Goal: Navigation & Orientation: Find specific page/section

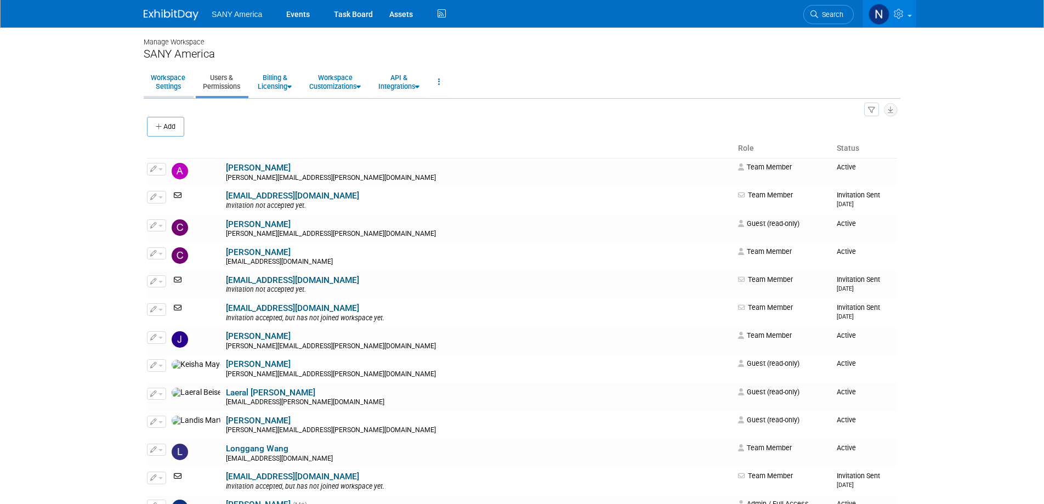
click at [168, 84] on link "Workspace Settings" at bounding box center [168, 82] width 49 height 27
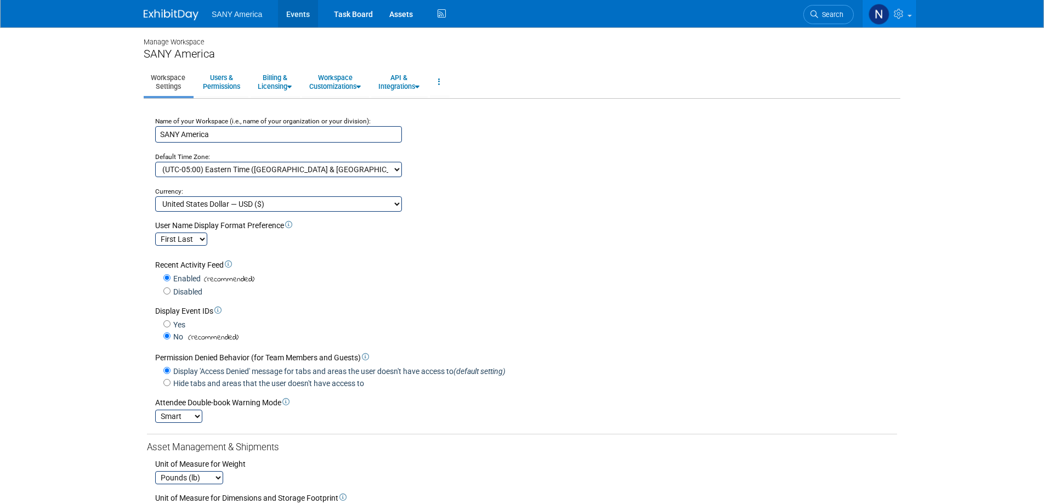
click at [297, 14] on link "Events" at bounding box center [298, 13] width 40 height 27
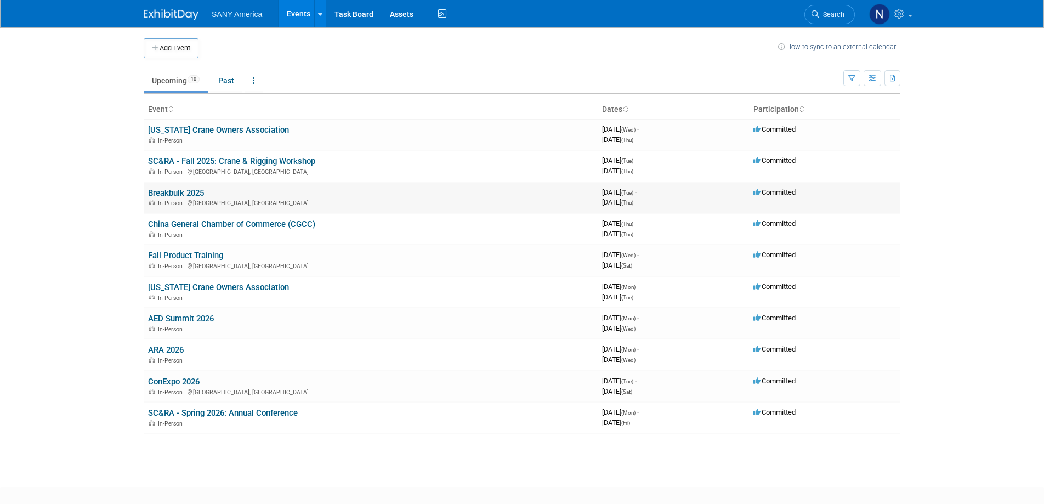
click at [191, 191] on link "Breakbulk 2025" at bounding box center [176, 193] width 56 height 10
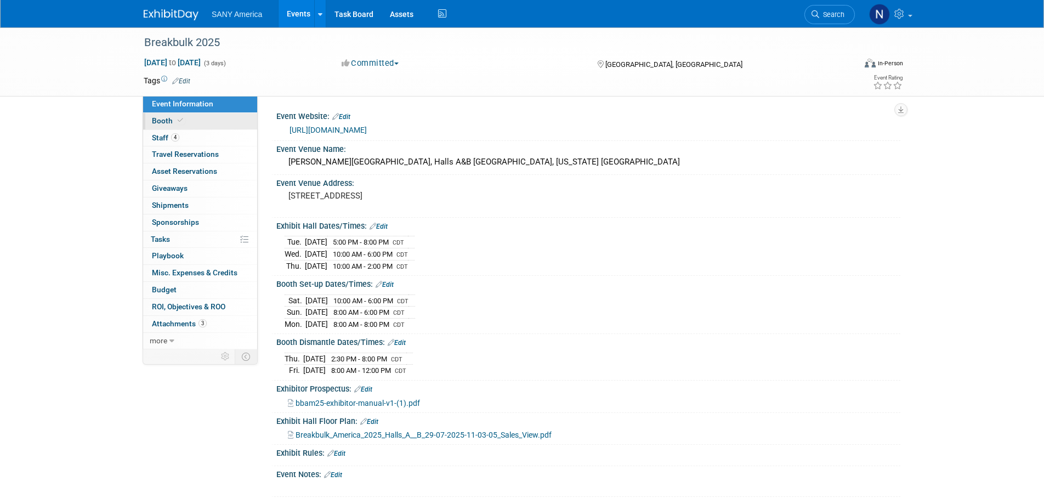
click at [168, 121] on span "Booth" at bounding box center [168, 120] width 33 height 9
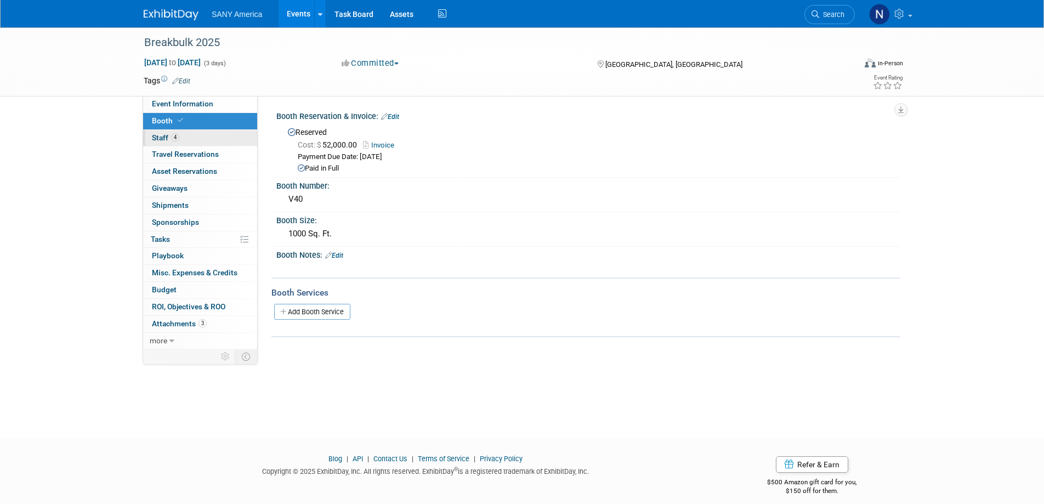
click at [165, 139] on span "Staff 4" at bounding box center [165, 137] width 27 height 9
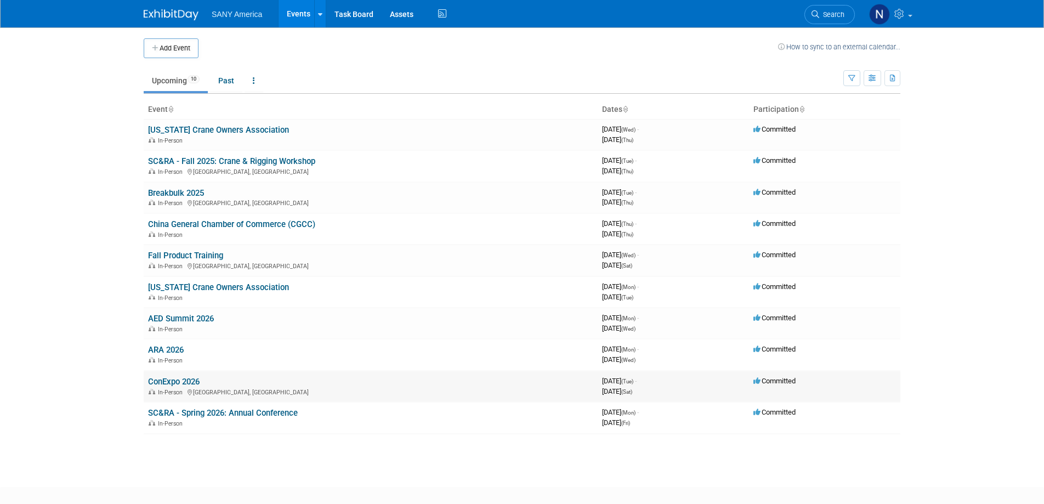
click at [193, 382] on link "ConExpo 2026" at bounding box center [174, 382] width 52 height 10
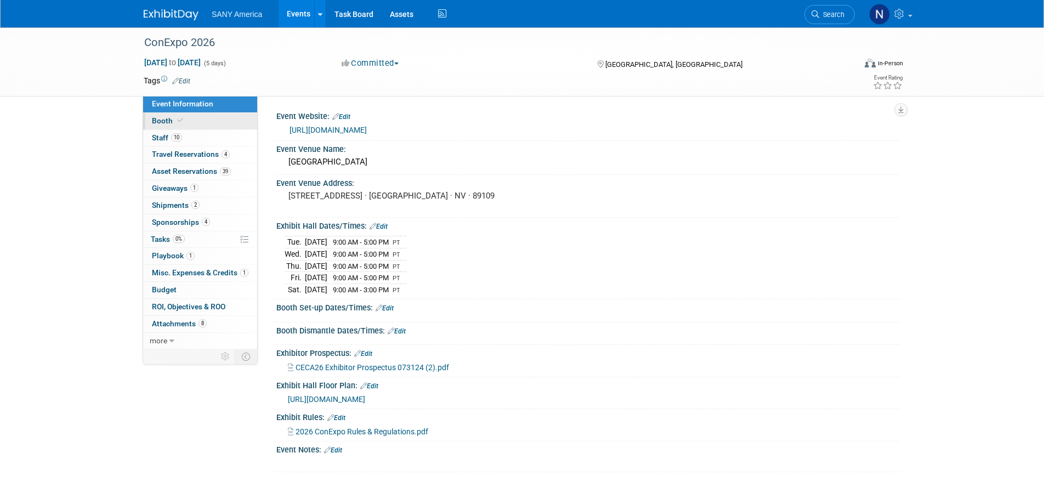
click at [169, 121] on span "Booth" at bounding box center [168, 120] width 33 height 9
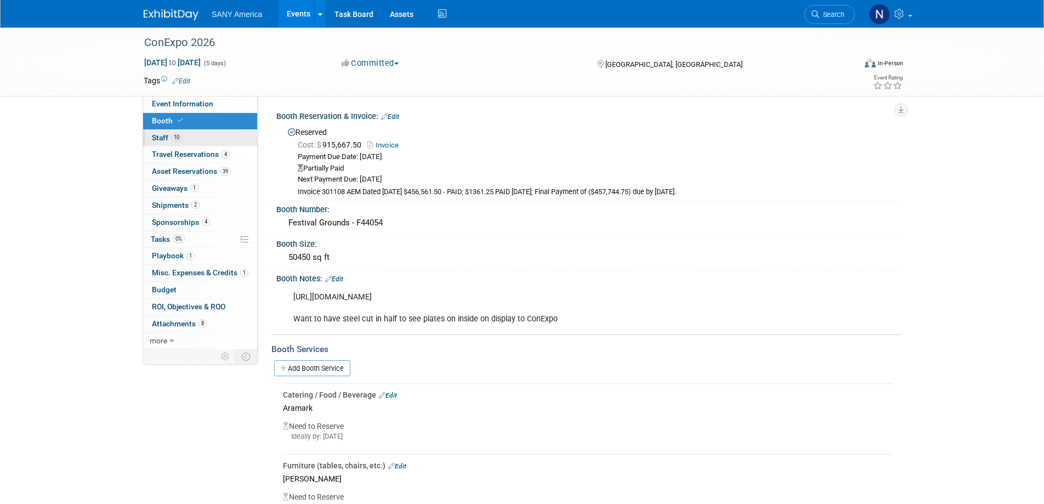
click at [161, 139] on span "Staff 10" at bounding box center [167, 137] width 30 height 9
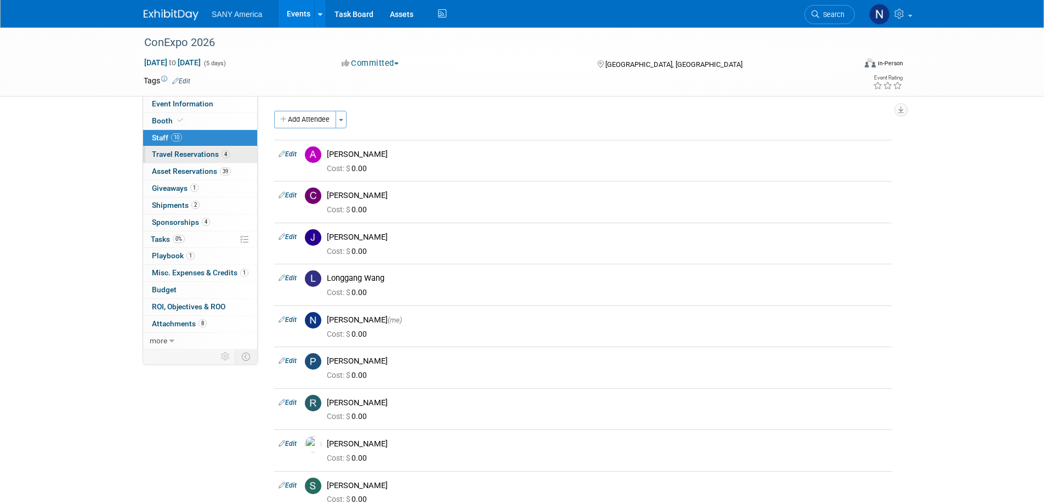
click at [177, 155] on span "Travel Reservations 4" at bounding box center [191, 154] width 78 height 9
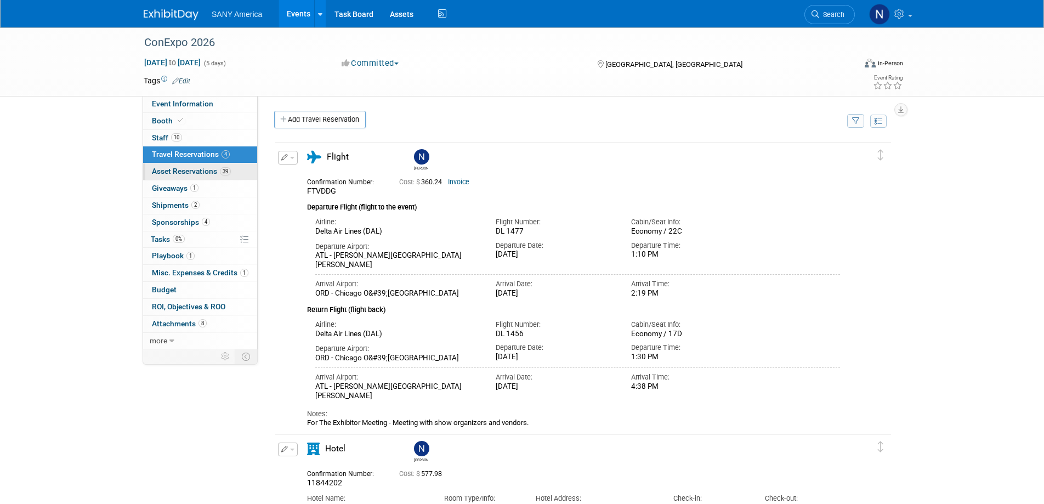
click at [178, 172] on span "Asset Reservations 39" at bounding box center [191, 171] width 79 height 9
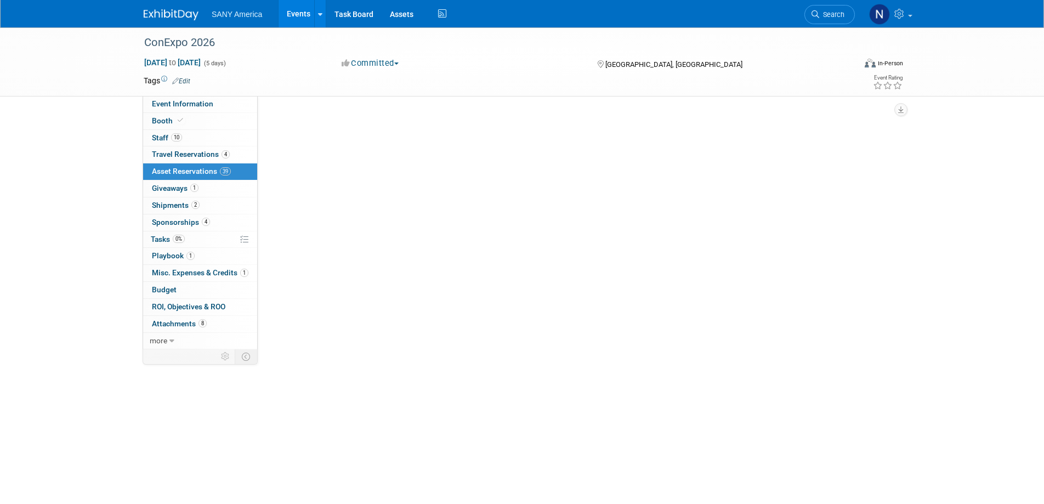
scroll to position [2, 0]
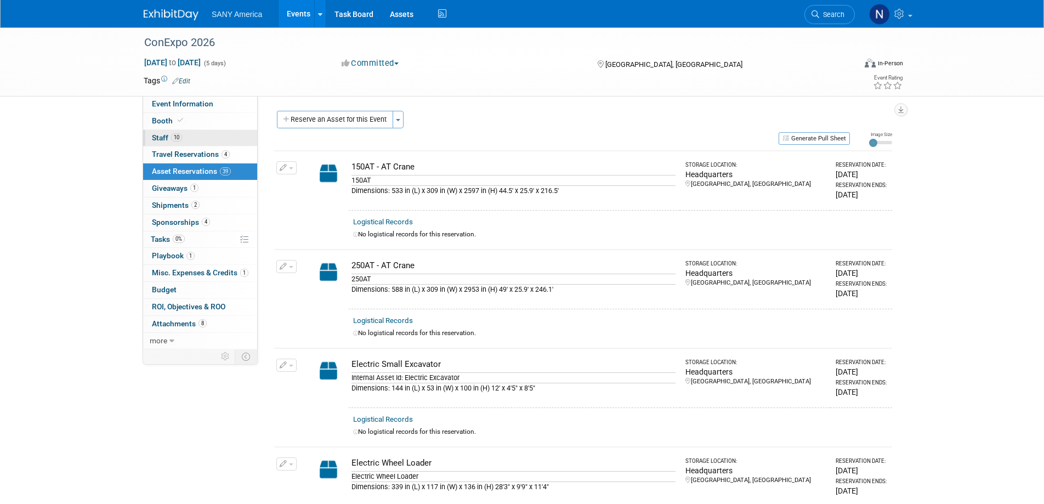
click at [161, 146] on link "10 Staff 10" at bounding box center [200, 138] width 114 height 16
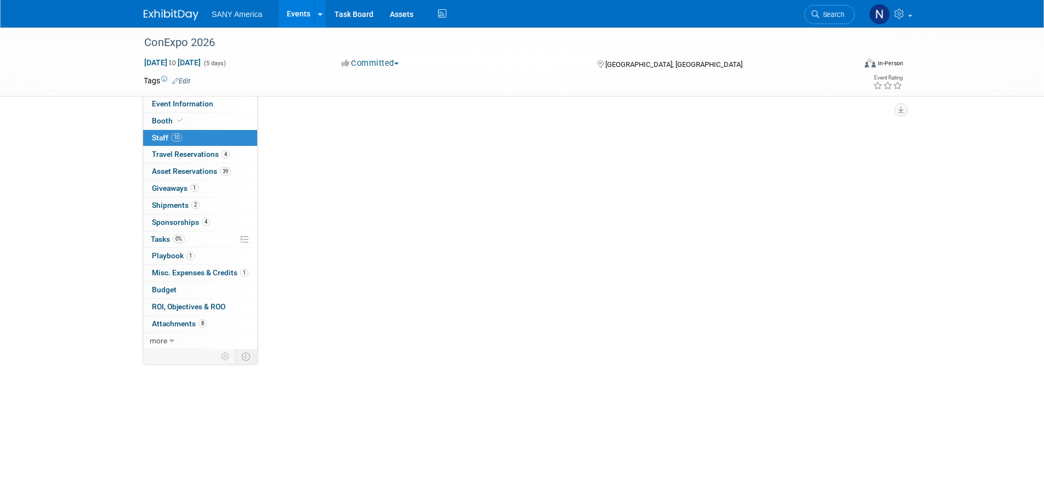
scroll to position [1, 0]
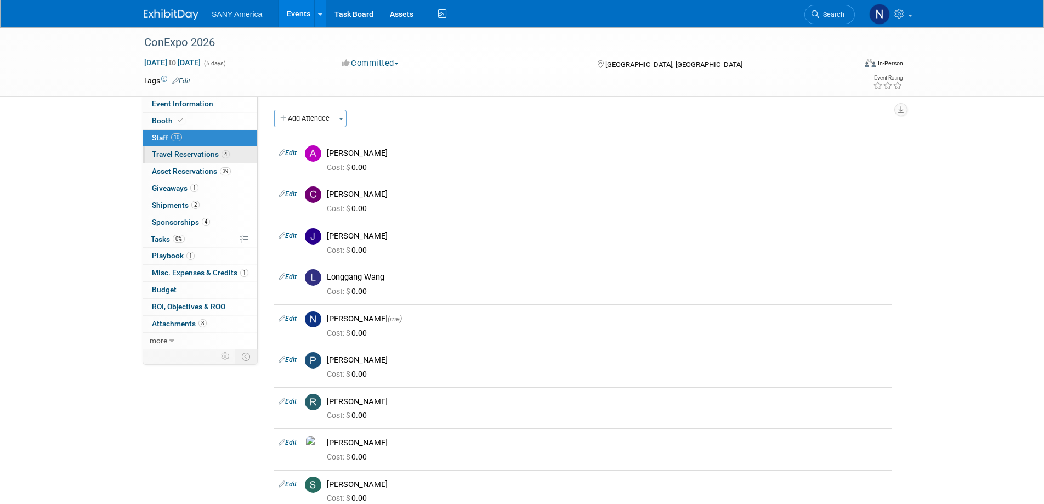
click at [164, 153] on span "Travel Reservations 4" at bounding box center [191, 154] width 78 height 9
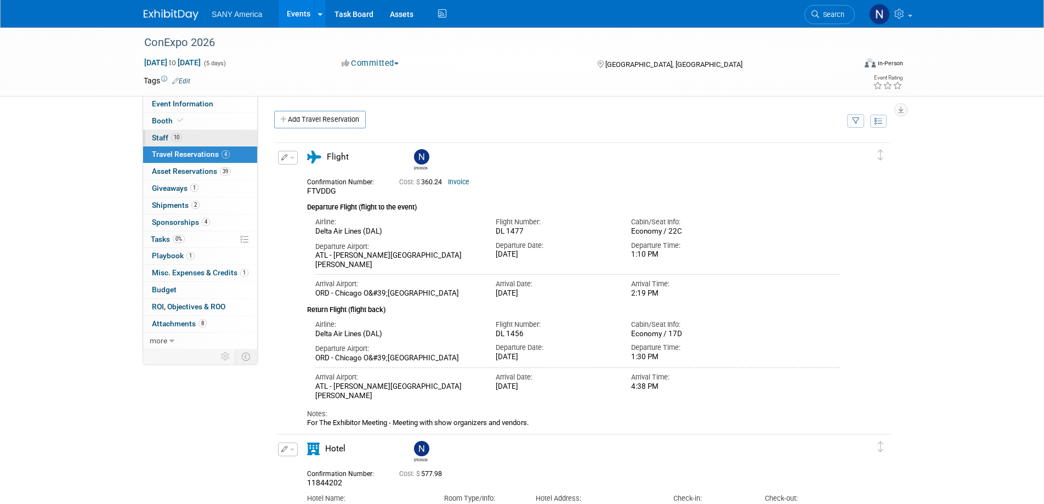
click at [163, 140] on span "Staff 10" at bounding box center [167, 137] width 30 height 9
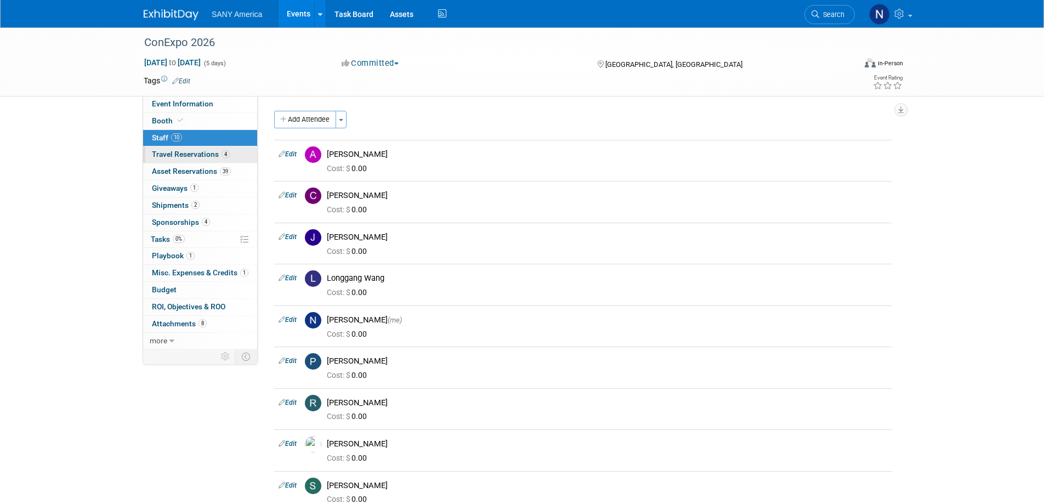
click at [167, 154] on span "Travel Reservations 4" at bounding box center [191, 154] width 78 height 9
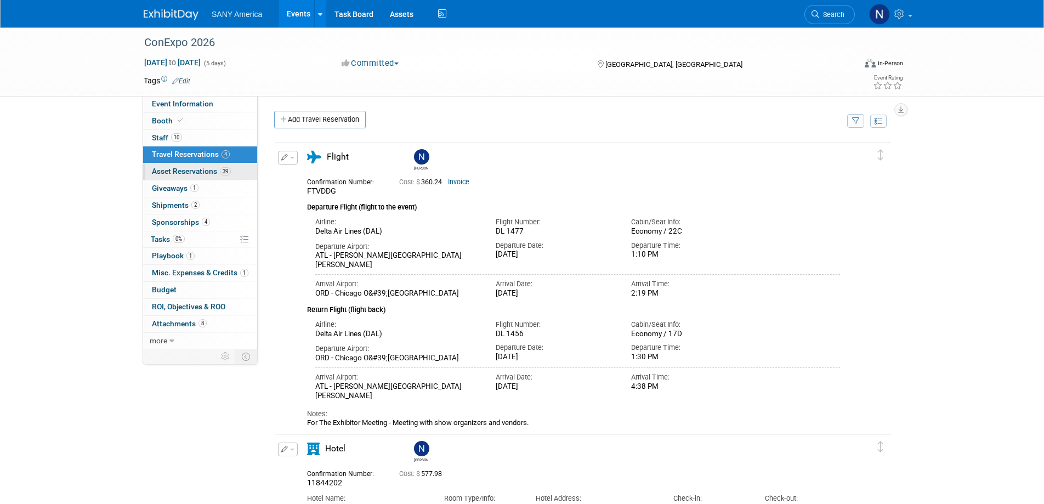
click at [194, 173] on span "Asset Reservations 39" at bounding box center [191, 171] width 79 height 9
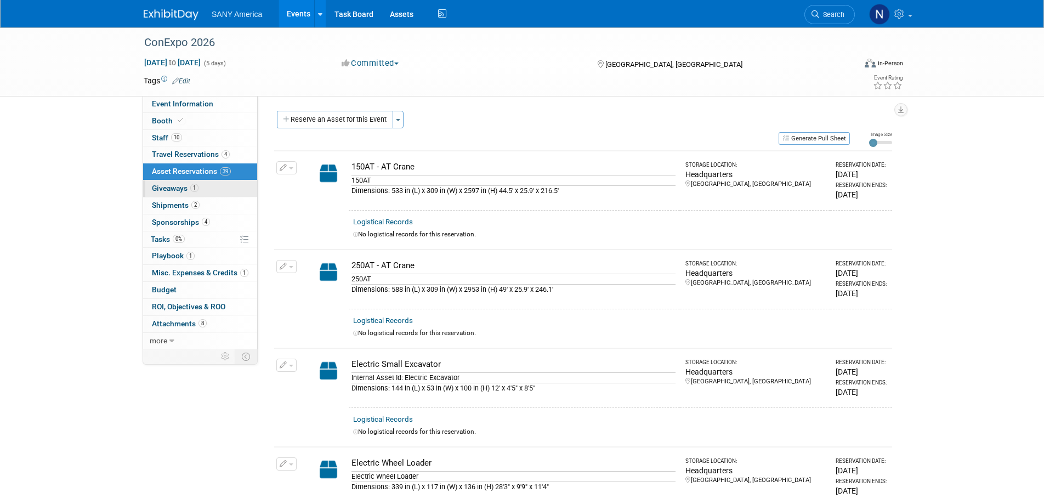
click at [172, 185] on span "Giveaways 1" at bounding box center [175, 188] width 47 height 9
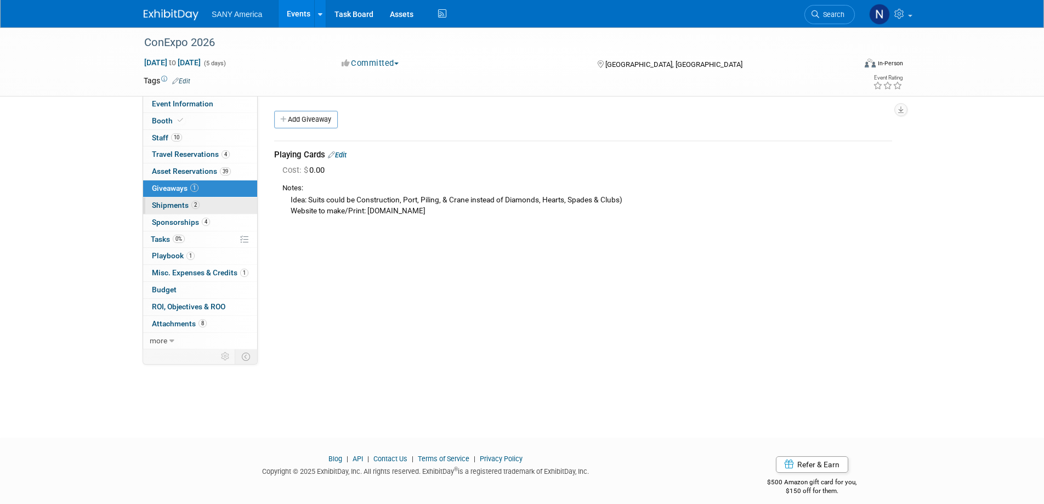
click at [174, 202] on span "Shipments 2" at bounding box center [176, 205] width 48 height 9
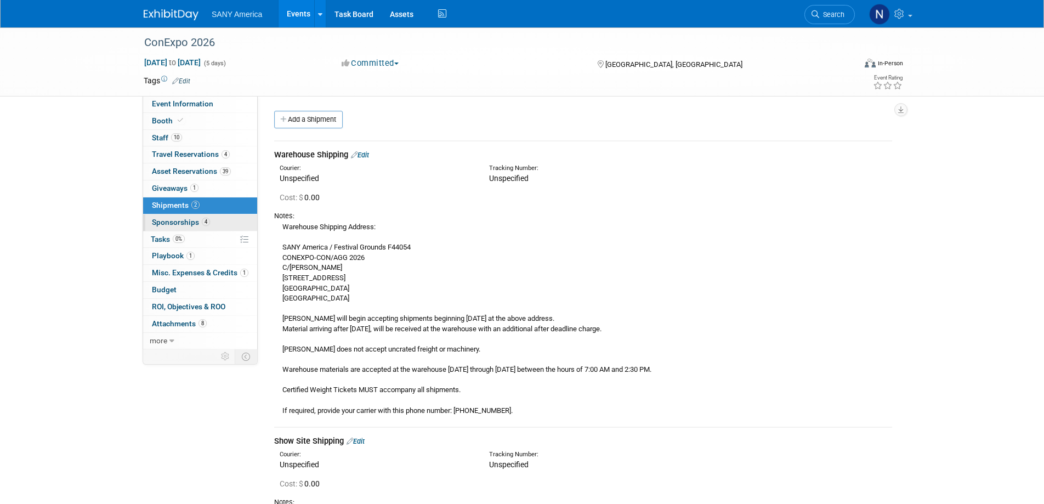
click at [173, 221] on span "Sponsorships 4" at bounding box center [181, 222] width 58 height 9
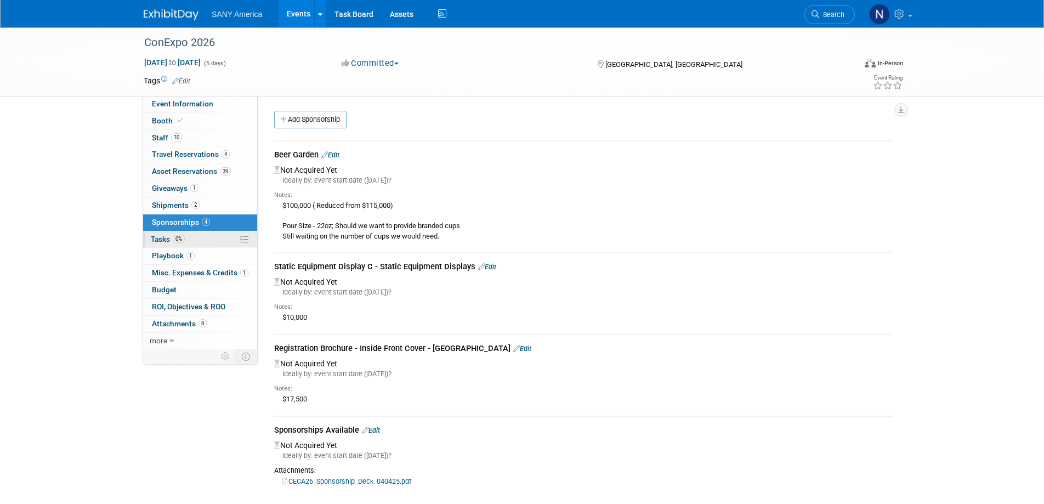
click at [166, 241] on span "Tasks 0%" at bounding box center [168, 239] width 34 height 9
